Goal: Obtain resource: Obtain resource

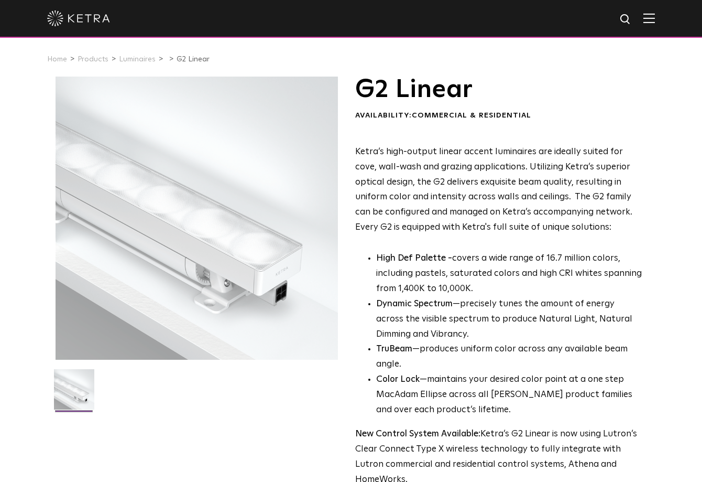
click at [655, 13] on img at bounding box center [650, 18] width 12 height 10
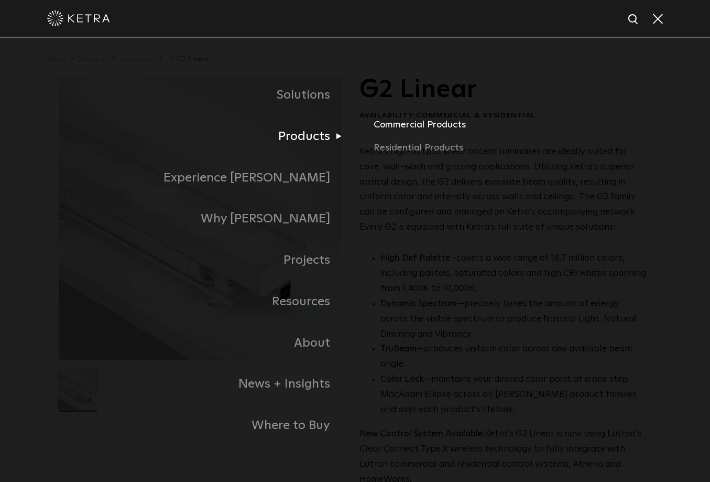
click at [416, 128] on link "Commercial Products" at bounding box center [512, 128] width 277 height 23
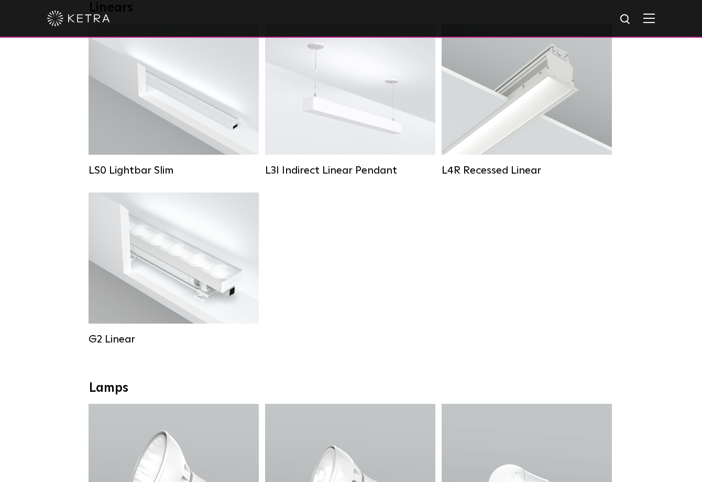
scroll to position [356, 0]
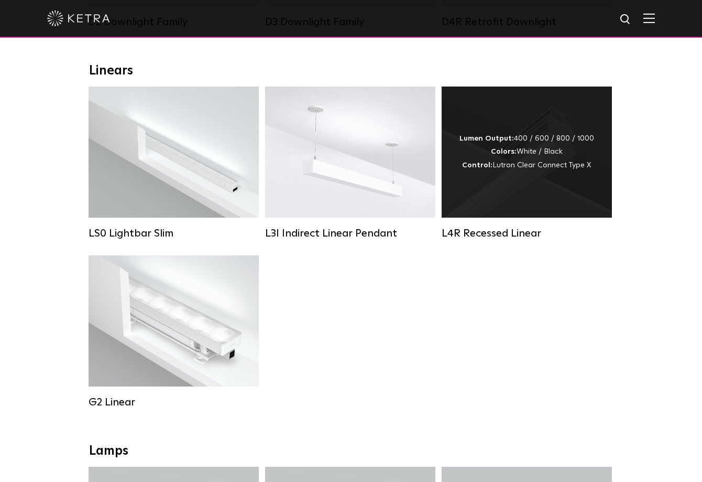
click at [556, 151] on div "Lumen Output: 400 / 600 / 800 / 1000 Colors: White / Black Control: Lutron Clea…" at bounding box center [527, 152] width 135 height 40
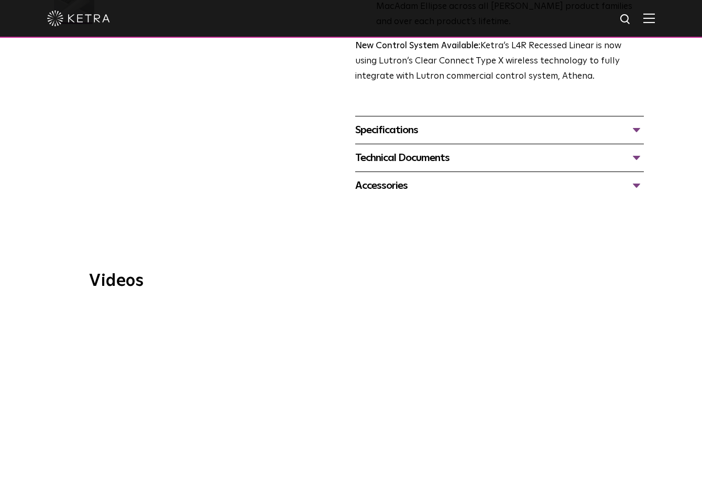
scroll to position [408, 0]
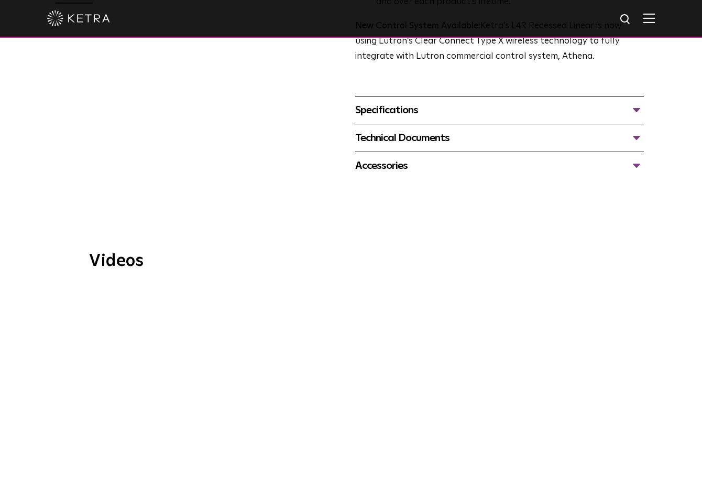
click at [398, 129] on div "Technical Documents" at bounding box center [499, 137] width 289 height 17
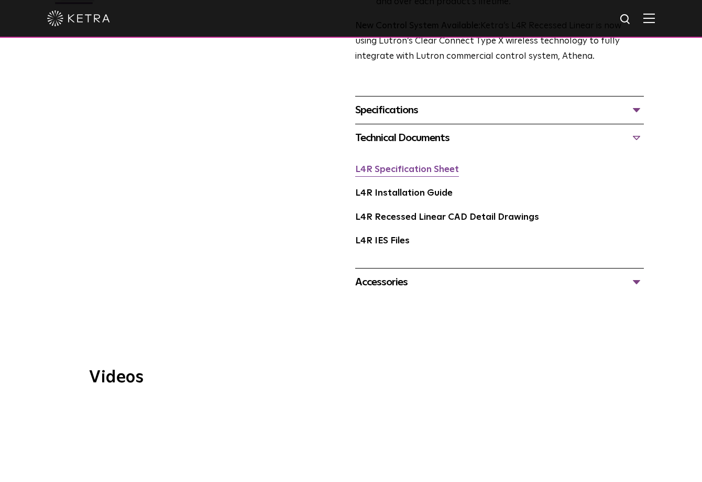
click at [406, 165] on link "L4R Specification Sheet" at bounding box center [407, 169] width 104 height 9
